Goal: Navigation & Orientation: Find specific page/section

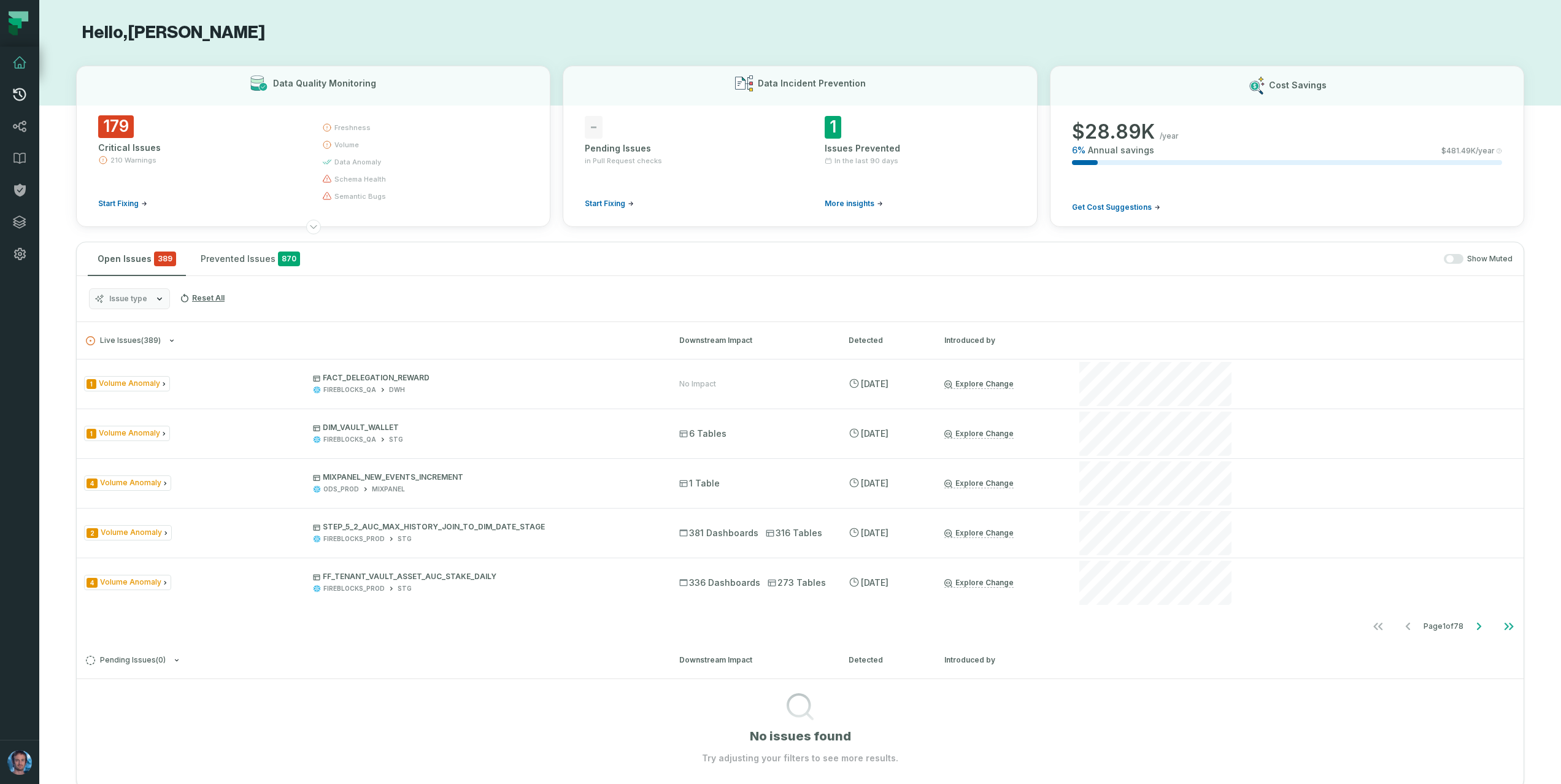
click at [16, 99] on icon at bounding box center [20, 95] width 13 height 13
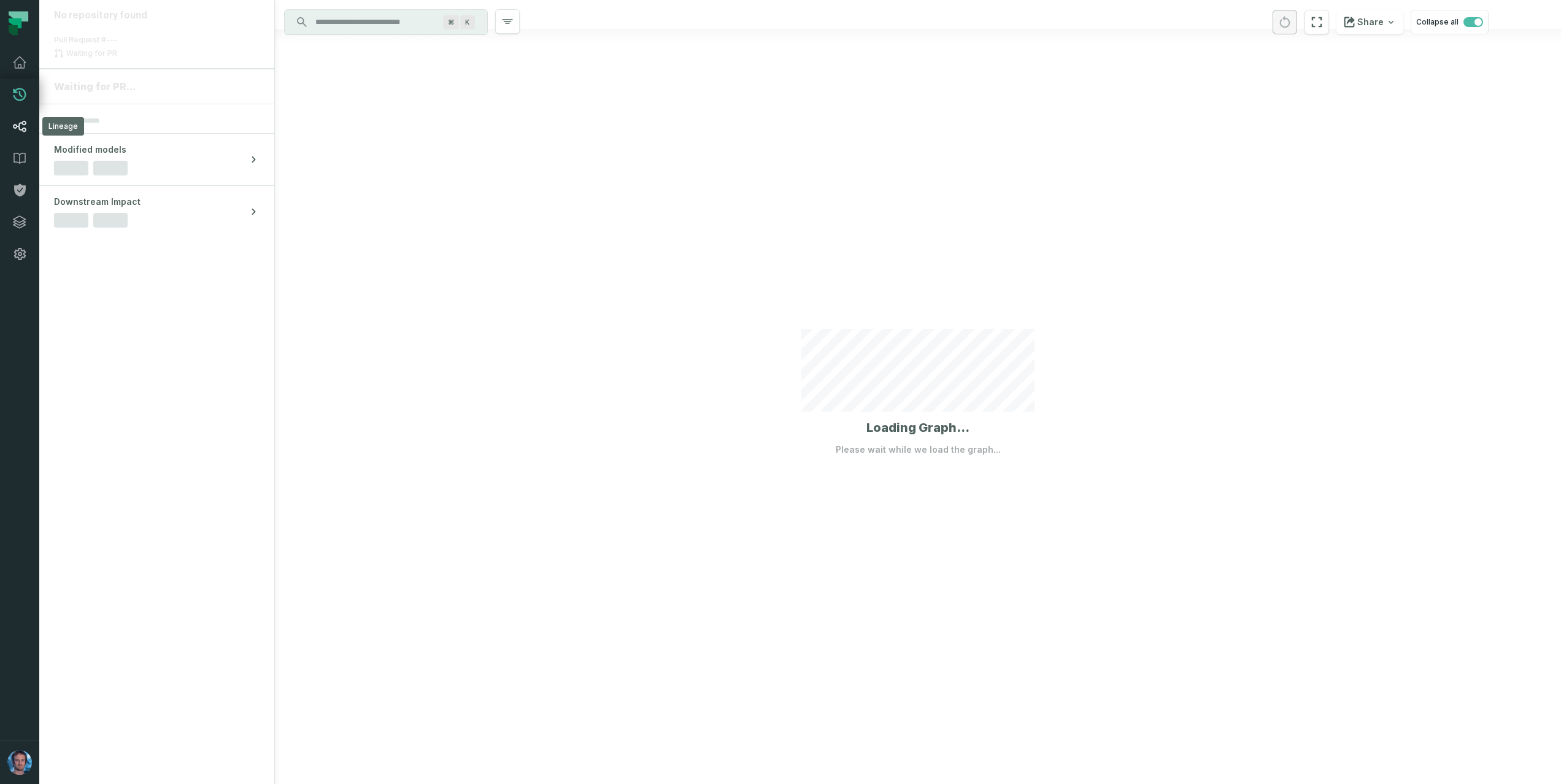
click at [20, 130] on icon at bounding box center [20, 126] width 14 height 11
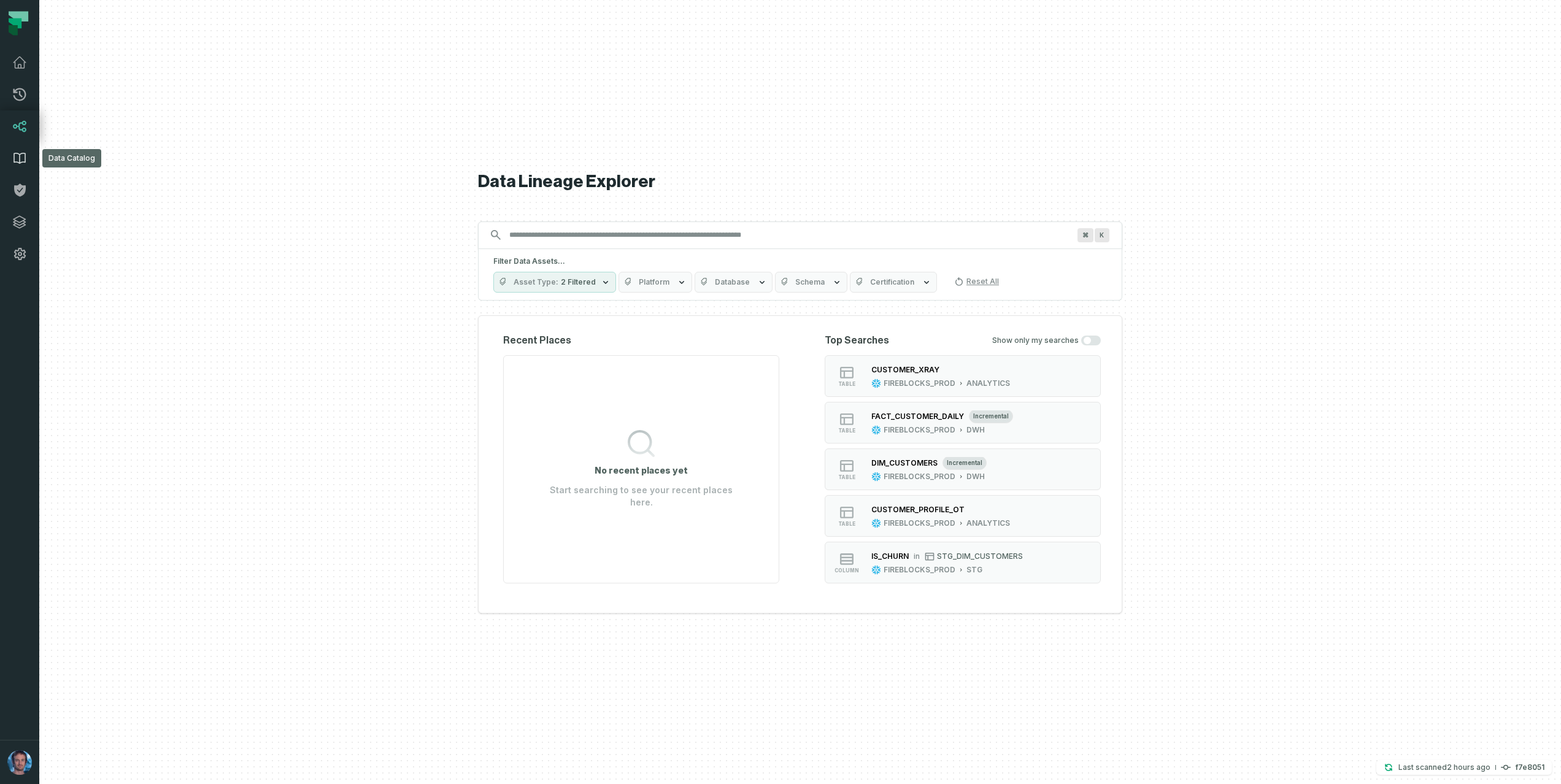
click at [24, 167] on link "Data Catalog" at bounding box center [20, 157] width 39 height 32
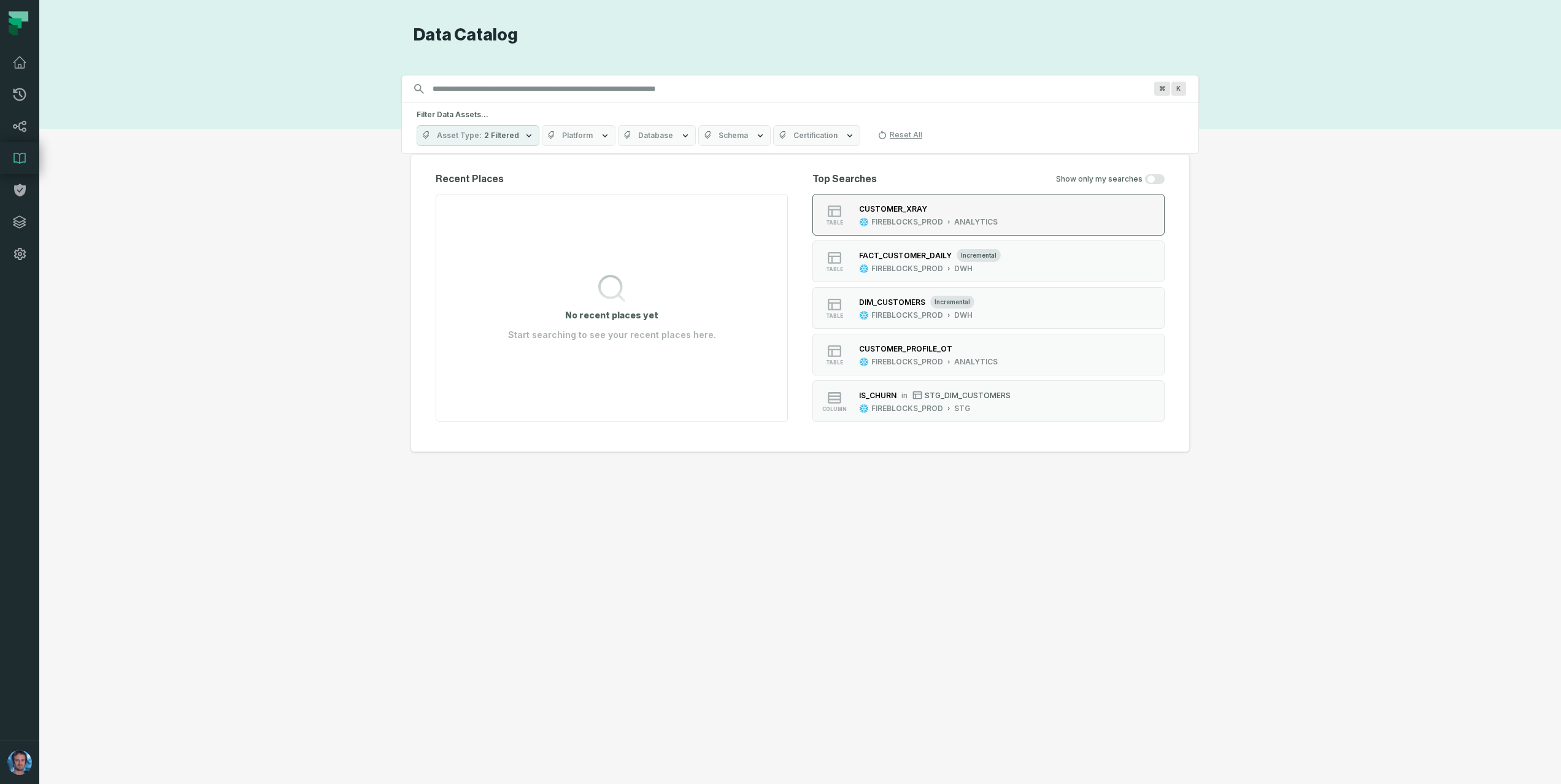
click at [950, 210] on div "CUSTOMER_XRAY" at bounding box center [929, 208] width 139 height 12
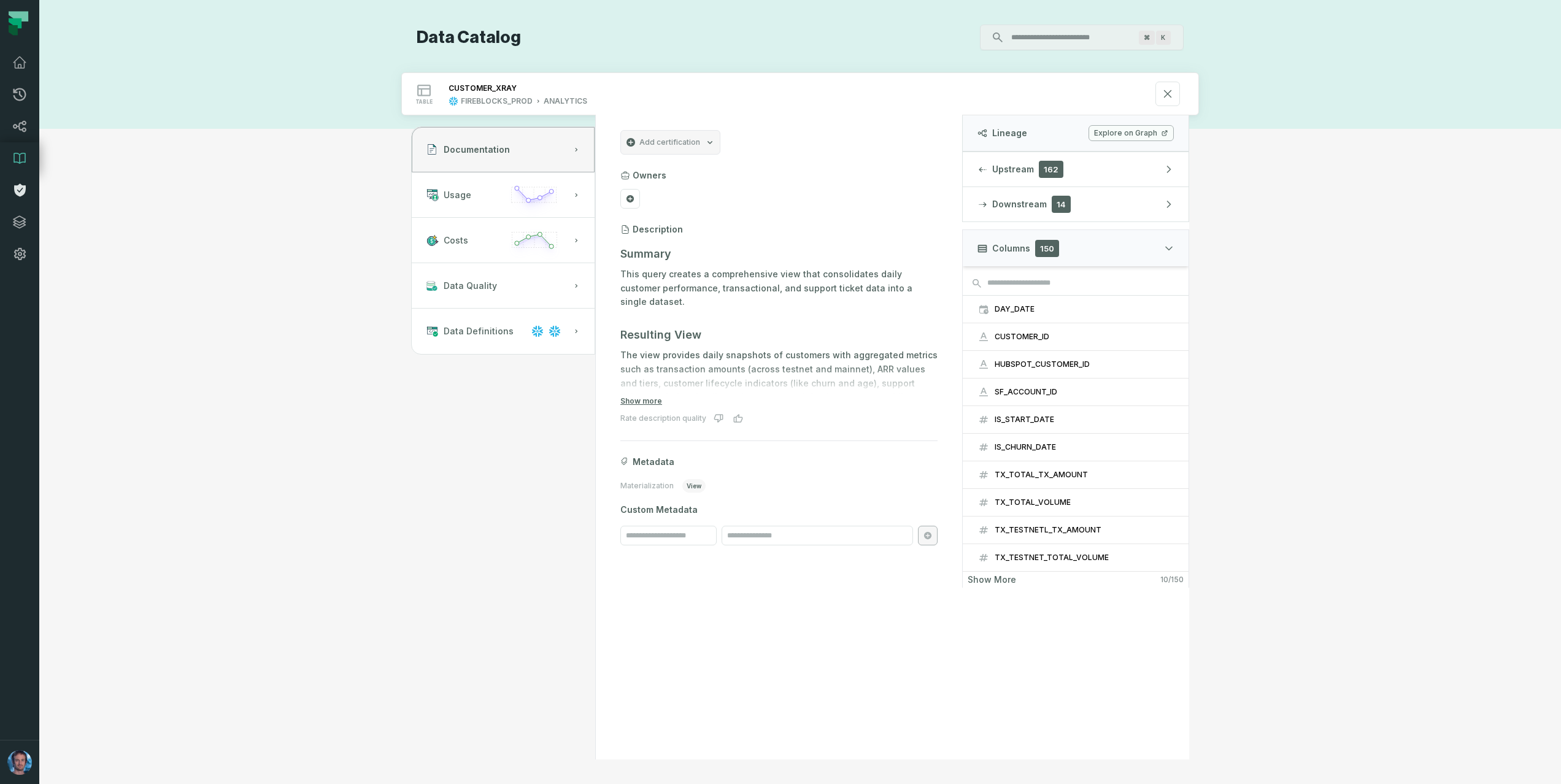
click at [21, 188] on icon at bounding box center [20, 191] width 11 height 13
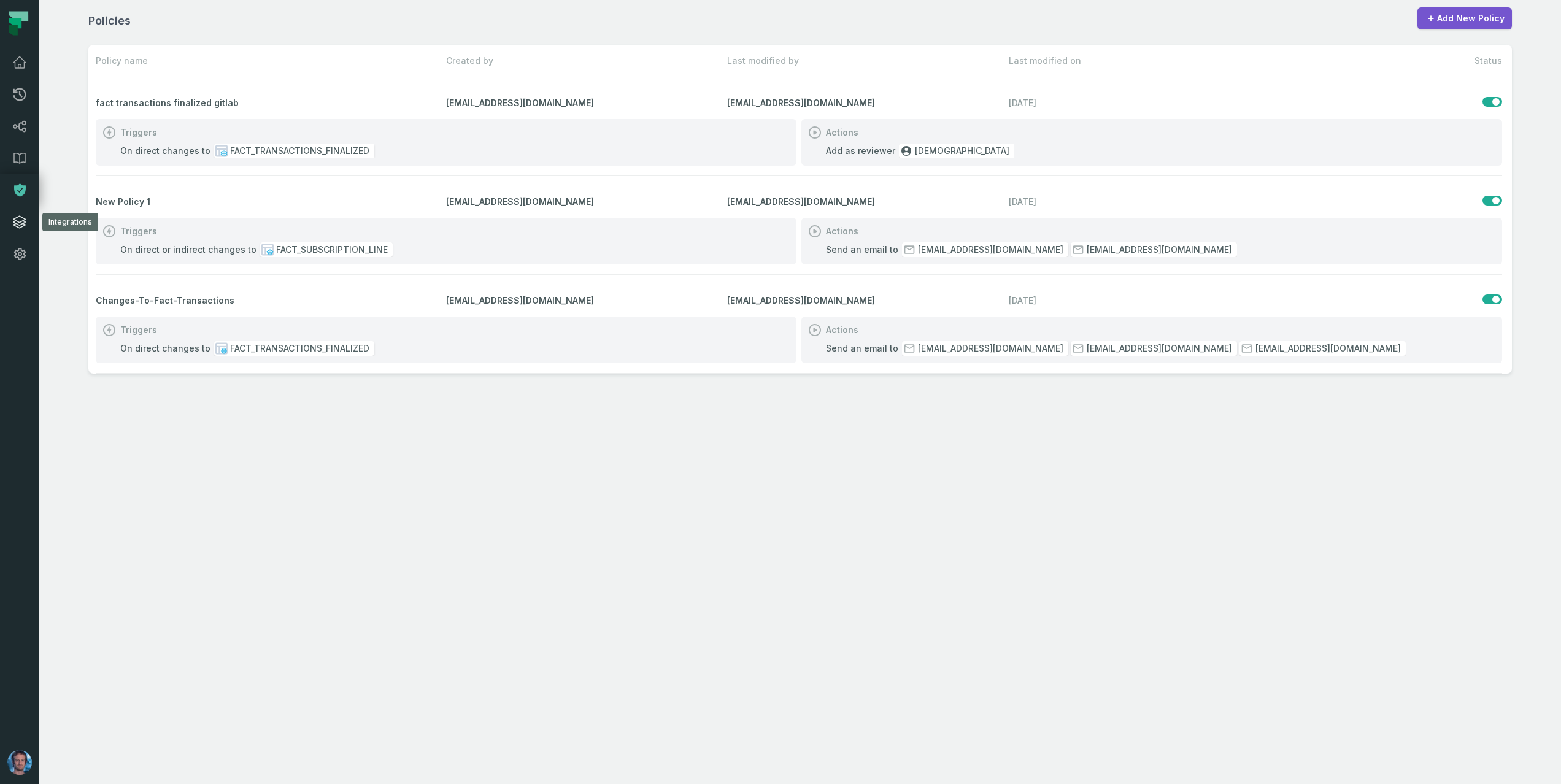
click at [13, 224] on icon at bounding box center [20, 222] width 15 height 15
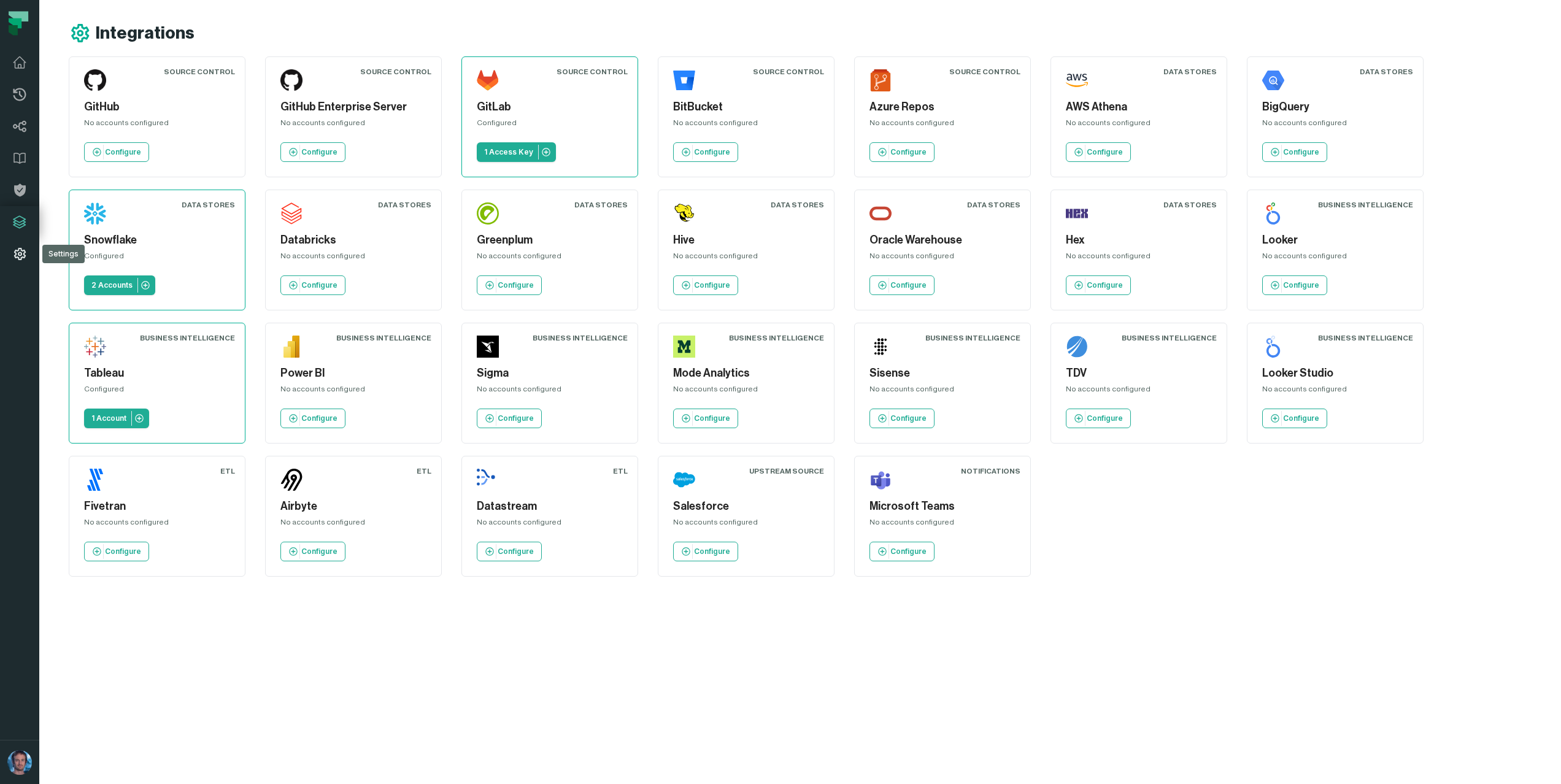
click at [16, 250] on icon at bounding box center [20, 254] width 11 height 12
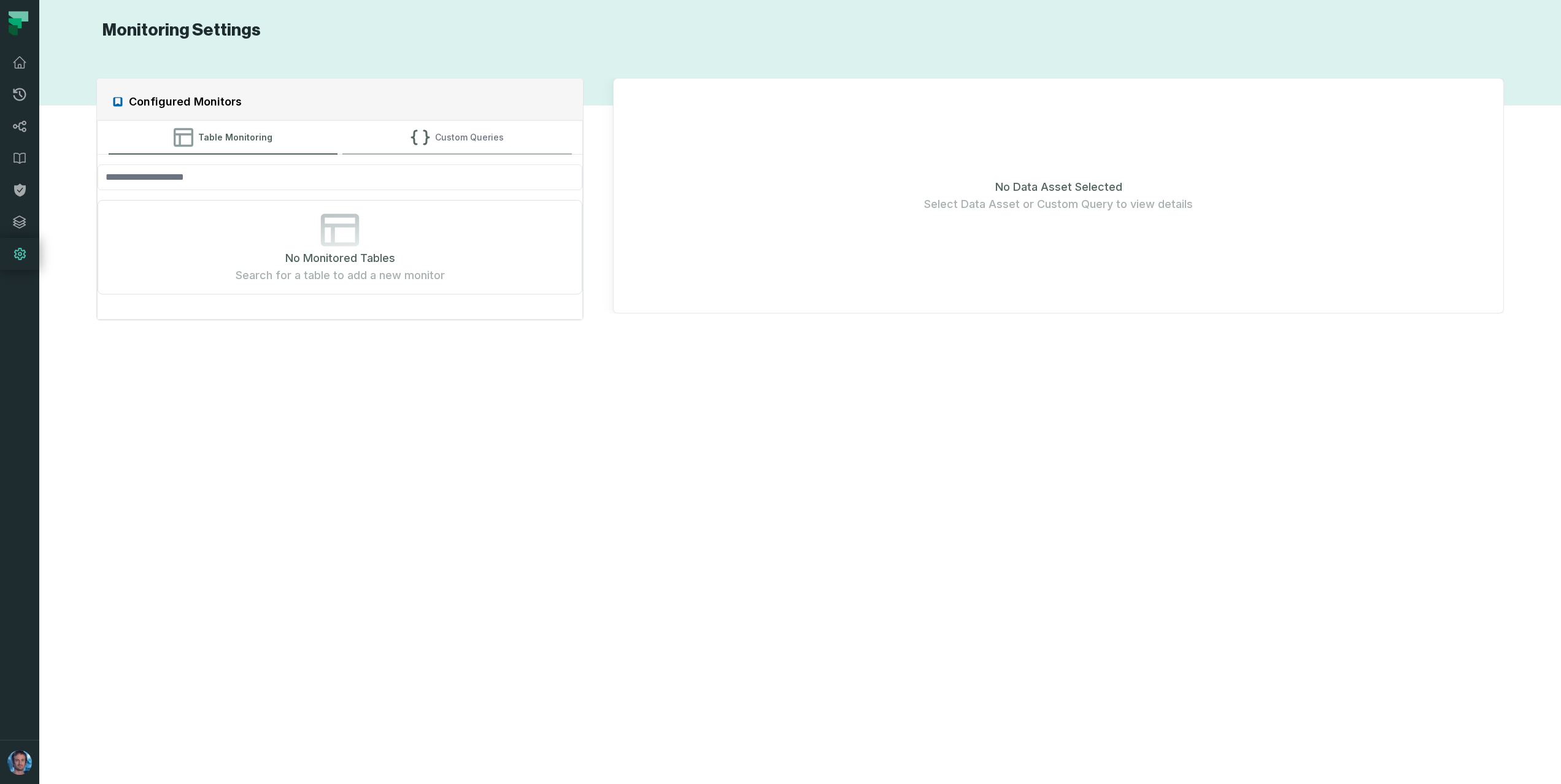
click at [434, 148] on button "Custom Queries" at bounding box center [457, 137] width 229 height 33
click at [219, 137] on button "Table Monitoring" at bounding box center [223, 137] width 229 height 33
click at [16, 69] on icon at bounding box center [20, 63] width 15 height 15
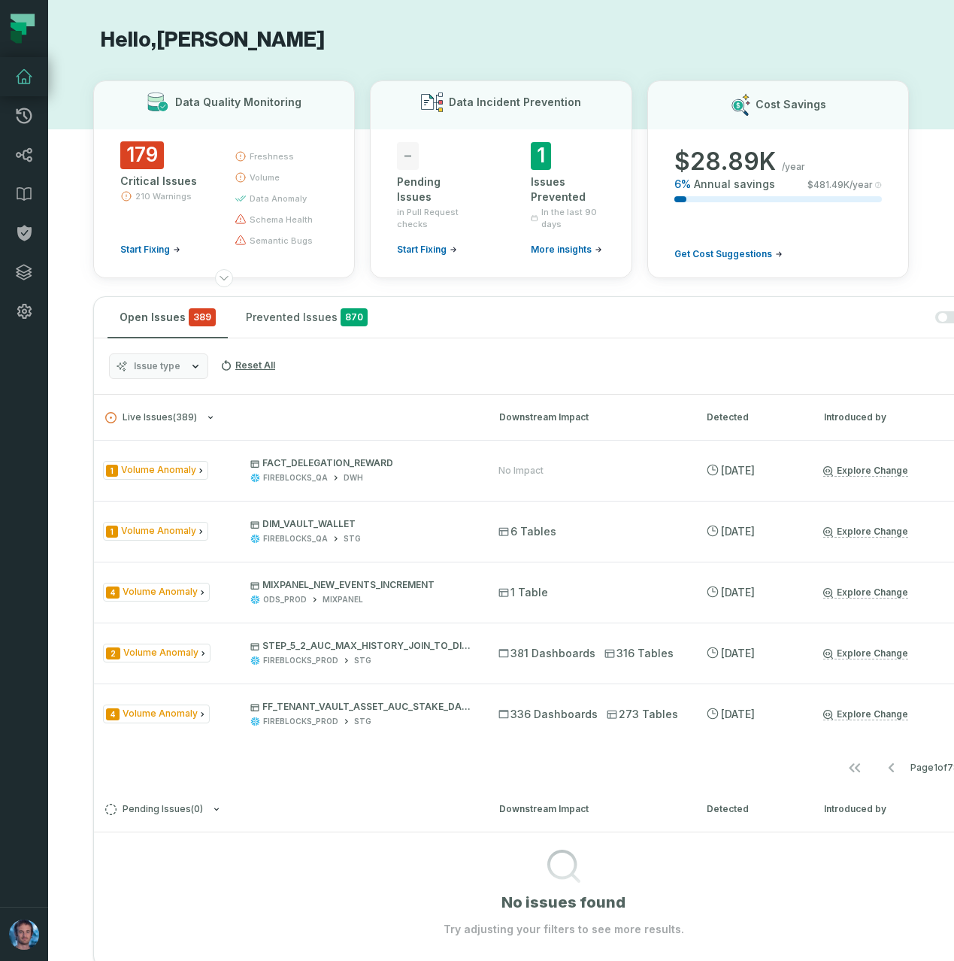
click at [669, 39] on h1 "Hello, [PERSON_NAME]" at bounding box center [501, 40] width 816 height 26
